Goal: Transaction & Acquisition: Purchase product/service

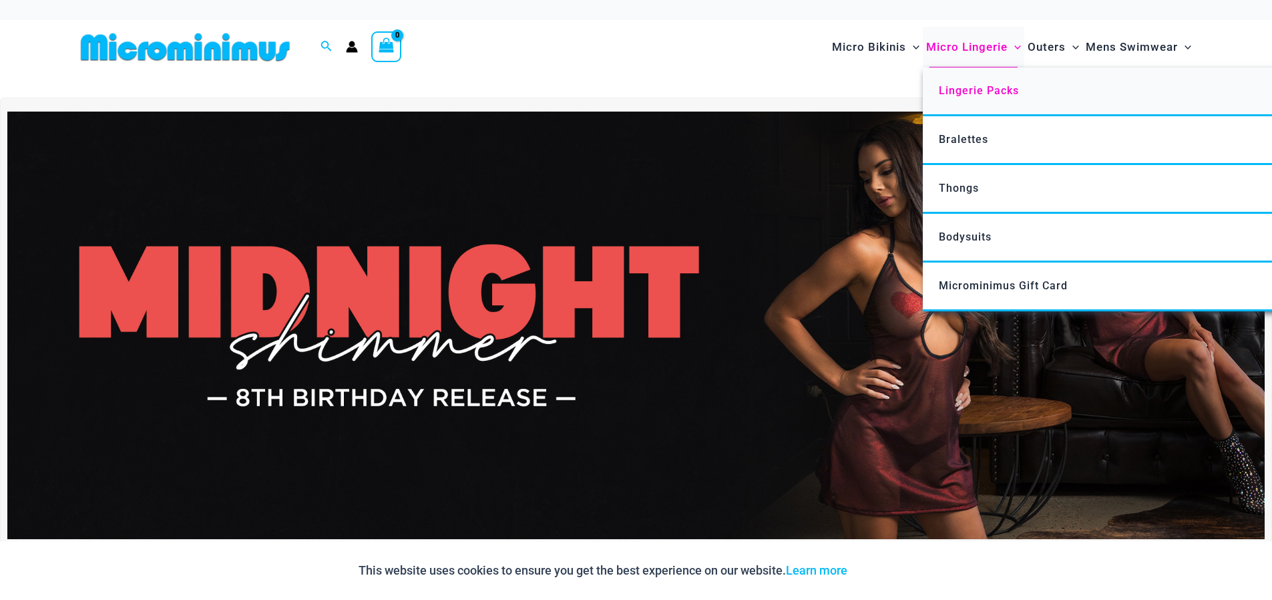
click at [965, 98] on link "Lingerie Packs" at bounding box center [1121, 91] width 397 height 49
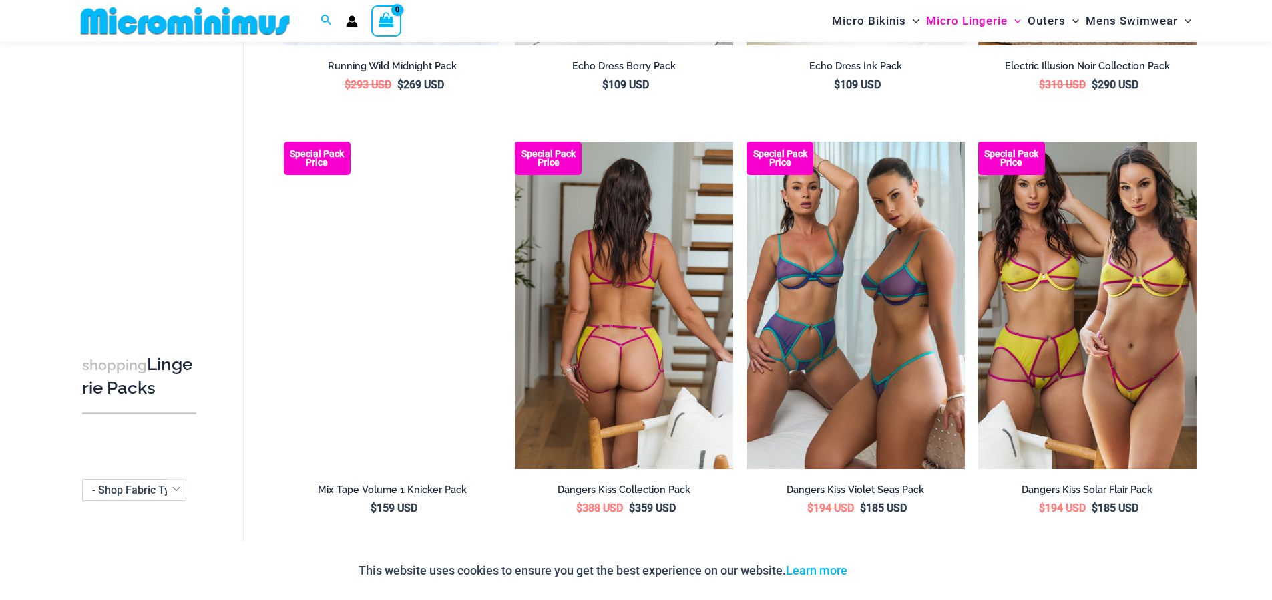
scroll to position [858, 0]
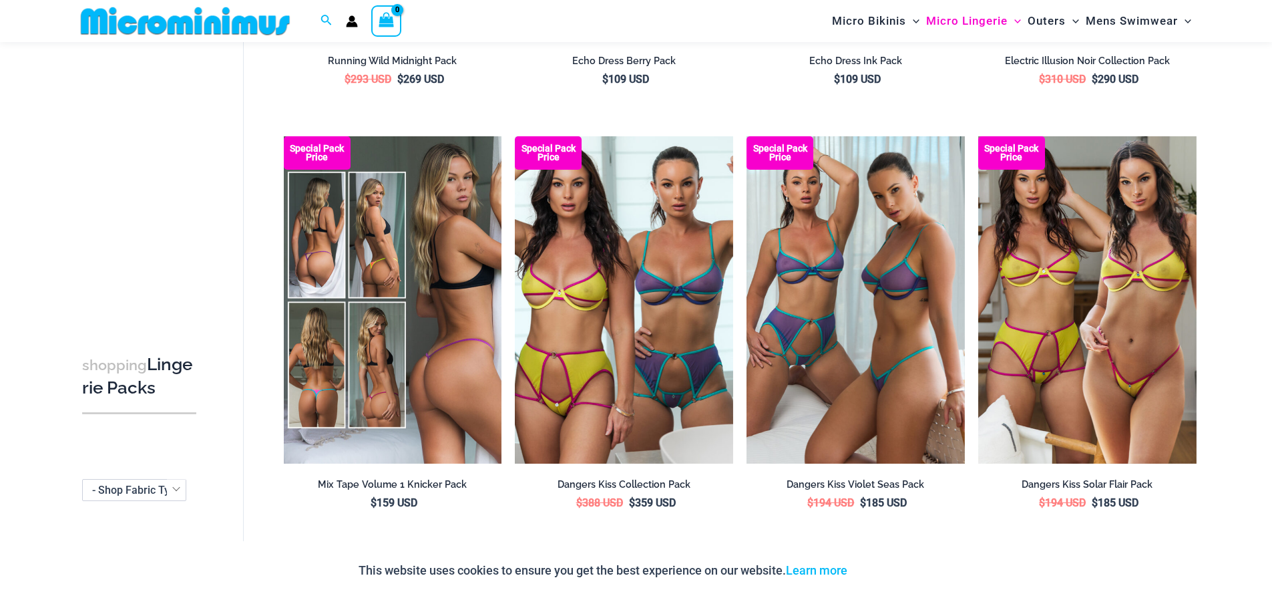
click at [456, 325] on img at bounding box center [393, 299] width 218 height 327
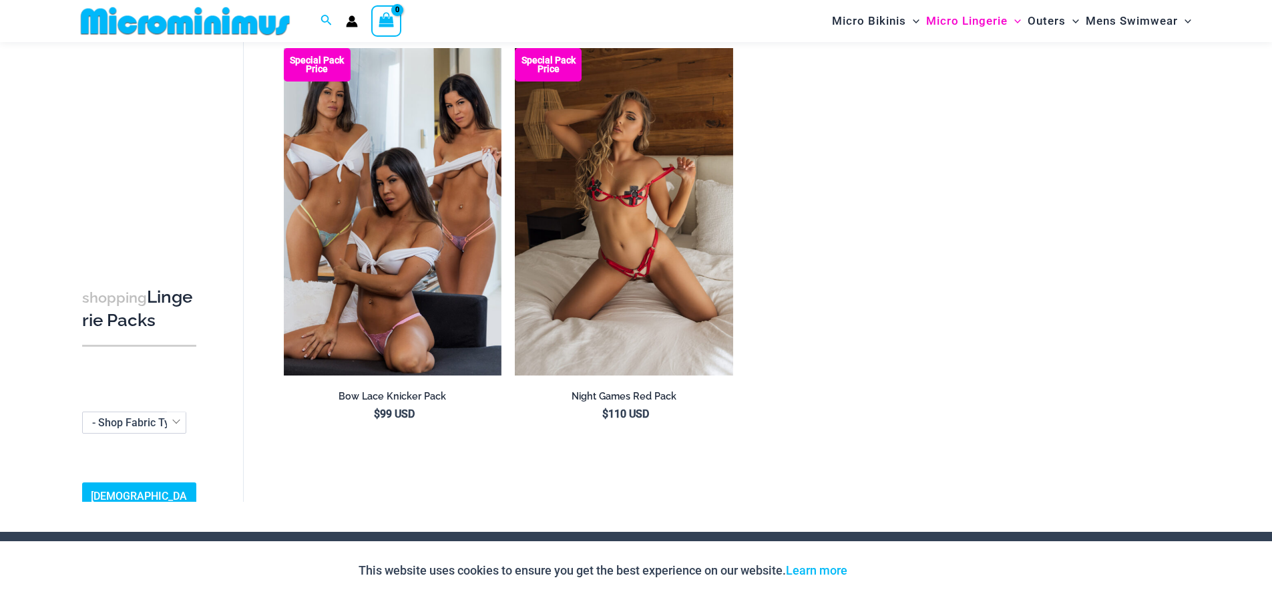
scroll to position [1860, 0]
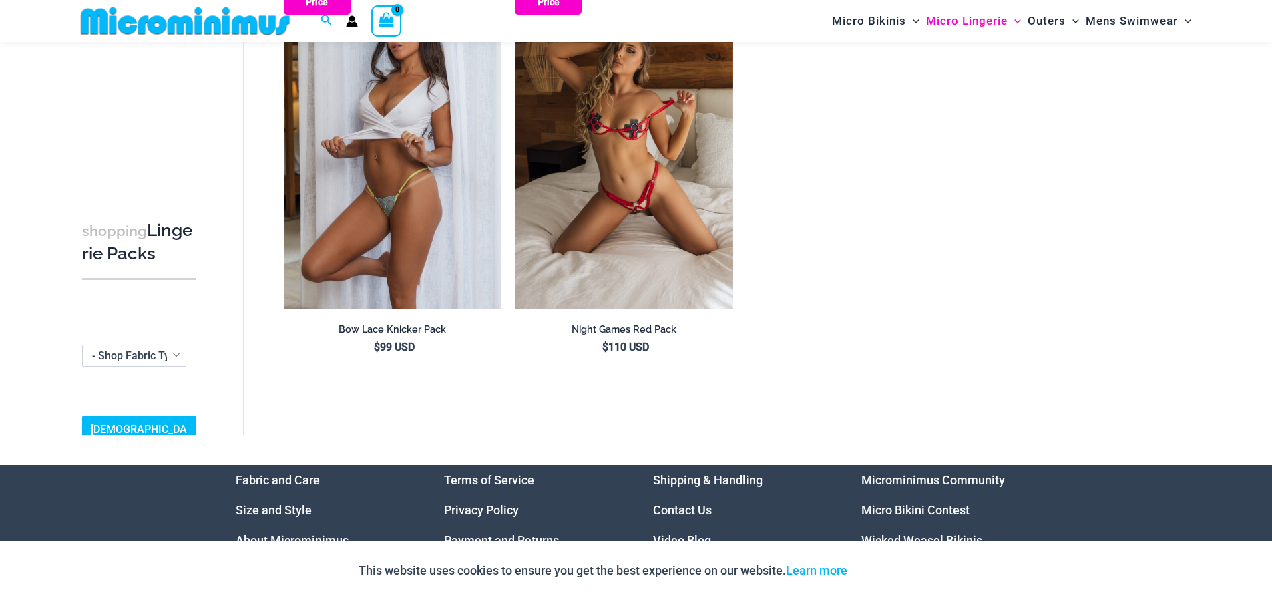
click at [480, 266] on img at bounding box center [393, 144] width 218 height 327
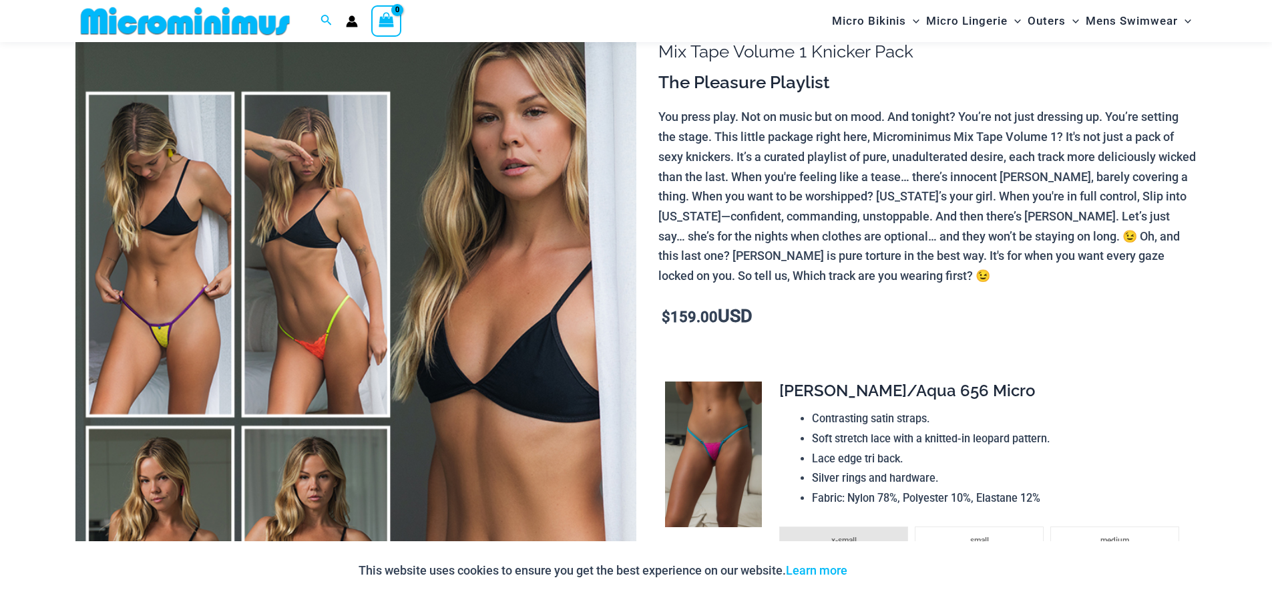
scroll to position [122, 0]
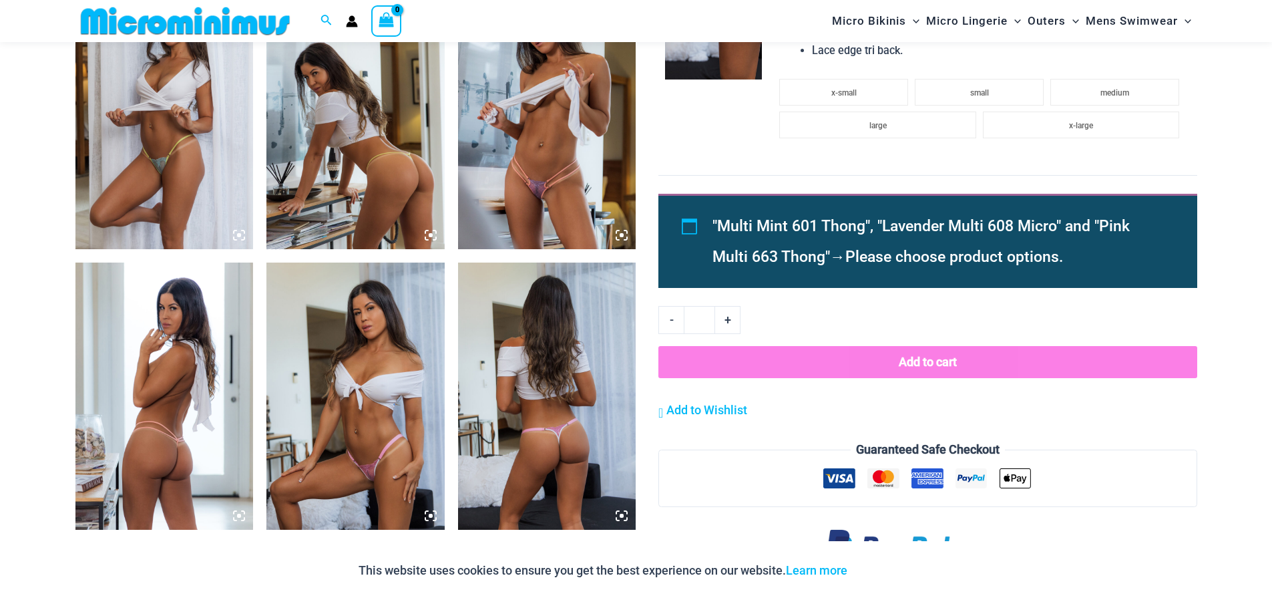
scroll to position [1002, 0]
